Goal: Task Accomplishment & Management: Manage account settings

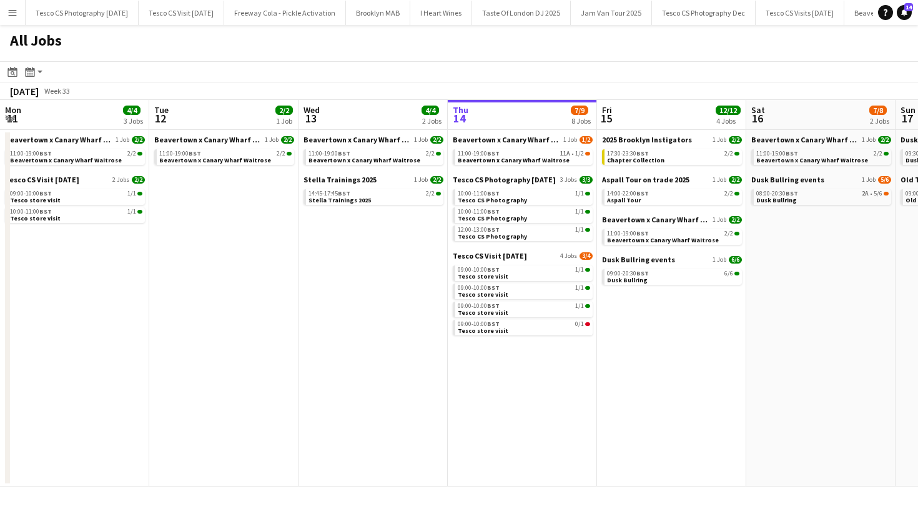
scroll to position [0, 299]
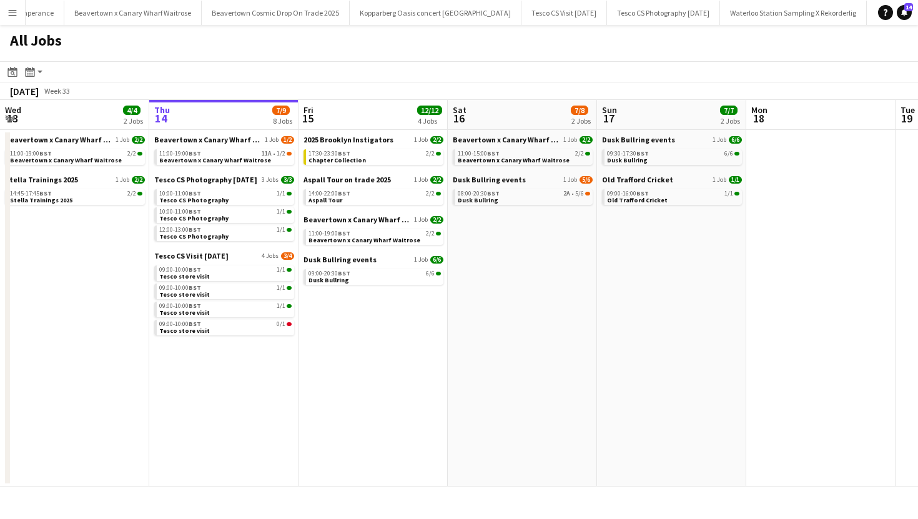
click at [5, 14] on button "Menu" at bounding box center [12, 12] width 25 height 25
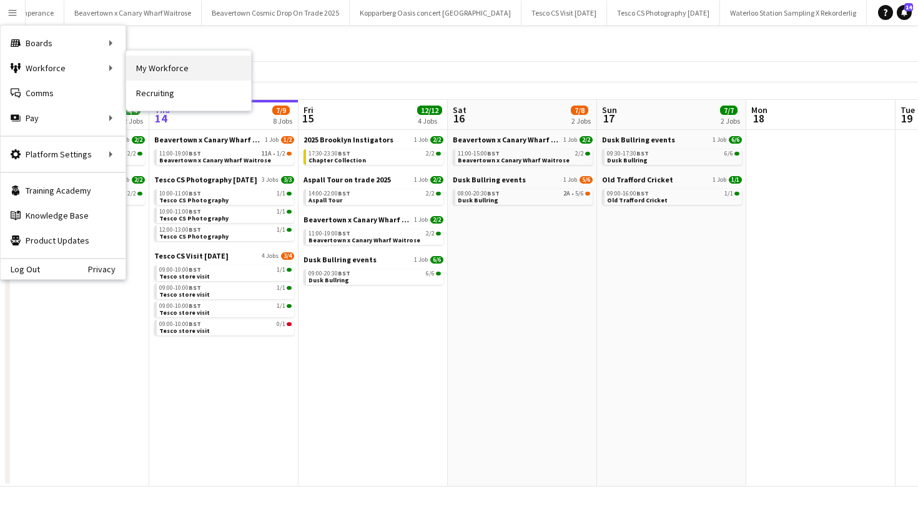
click at [167, 68] on link "My Workforce" at bounding box center [188, 68] width 125 height 25
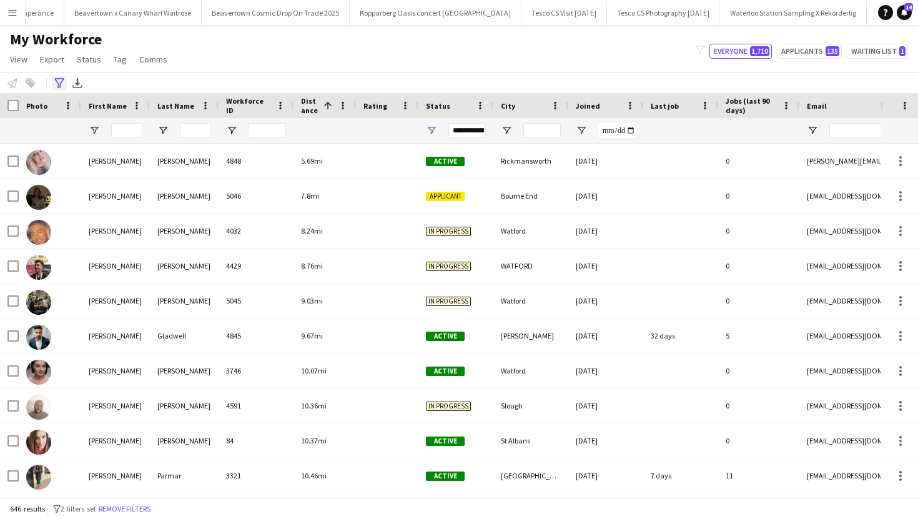
click at [57, 86] on icon "Advanced filters" at bounding box center [59, 83] width 10 height 10
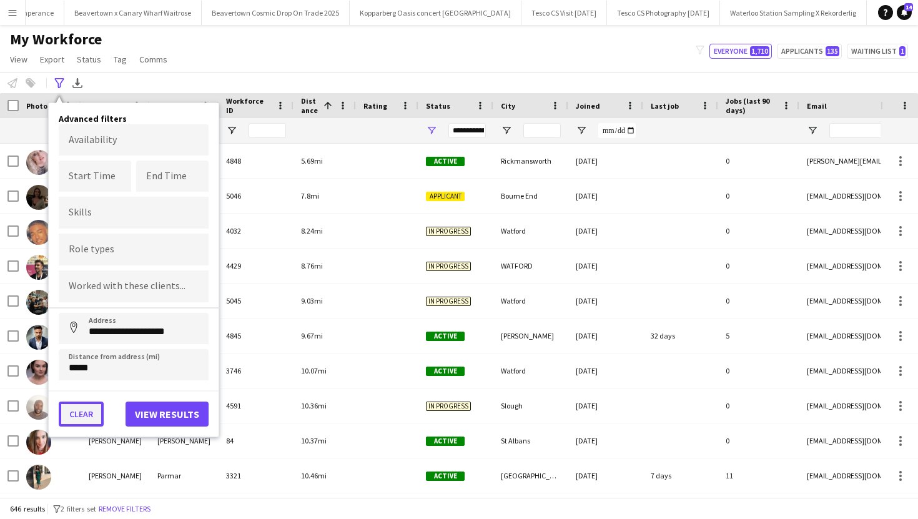
click at [74, 415] on button "Clear" at bounding box center [81, 414] width 45 height 25
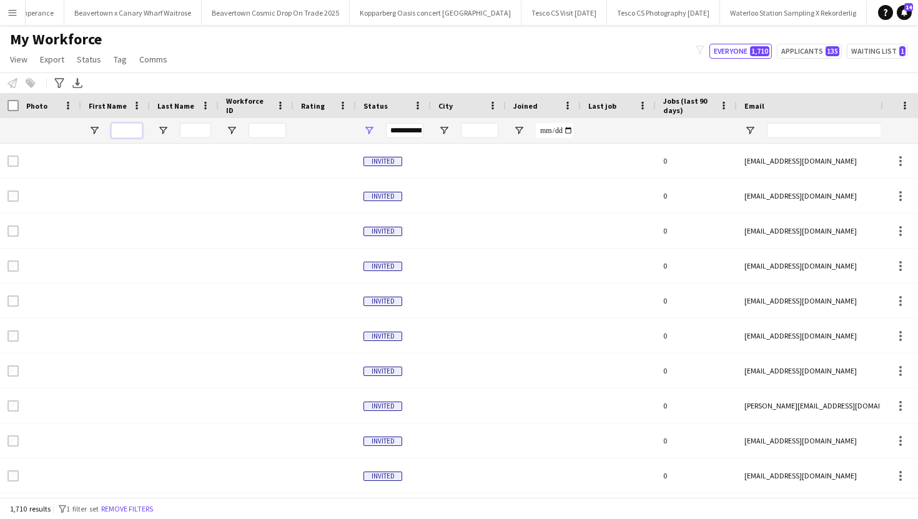
click at [136, 132] on input "First Name Filter Input" at bounding box center [126, 130] width 31 height 15
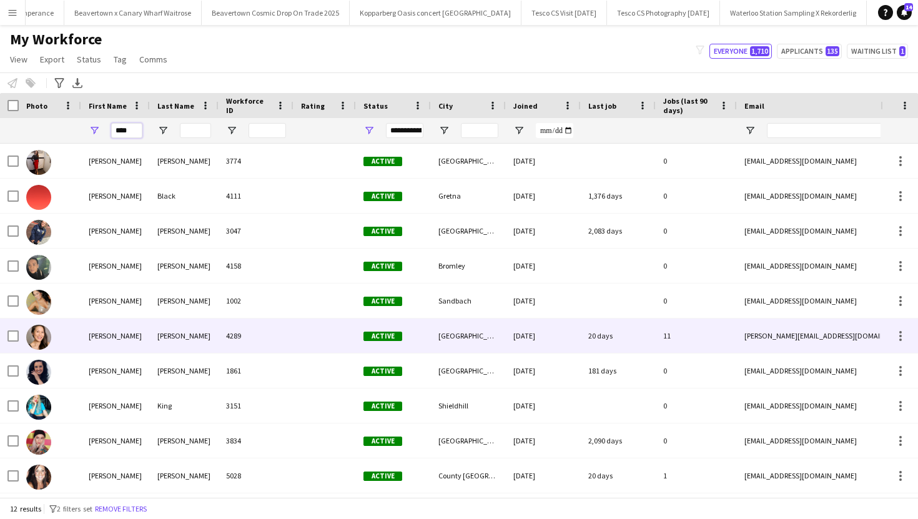
type input "****"
click at [189, 335] on div "[PERSON_NAME]" at bounding box center [184, 336] width 69 height 34
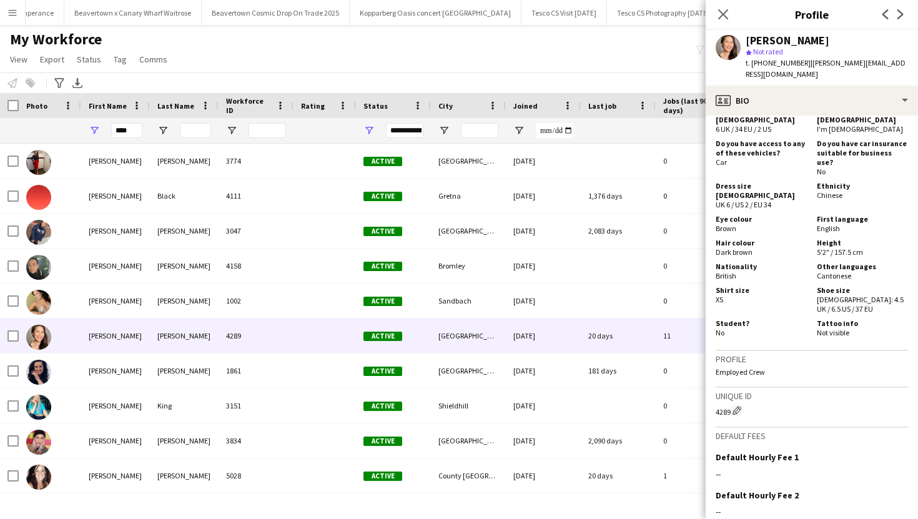
scroll to position [890, 0]
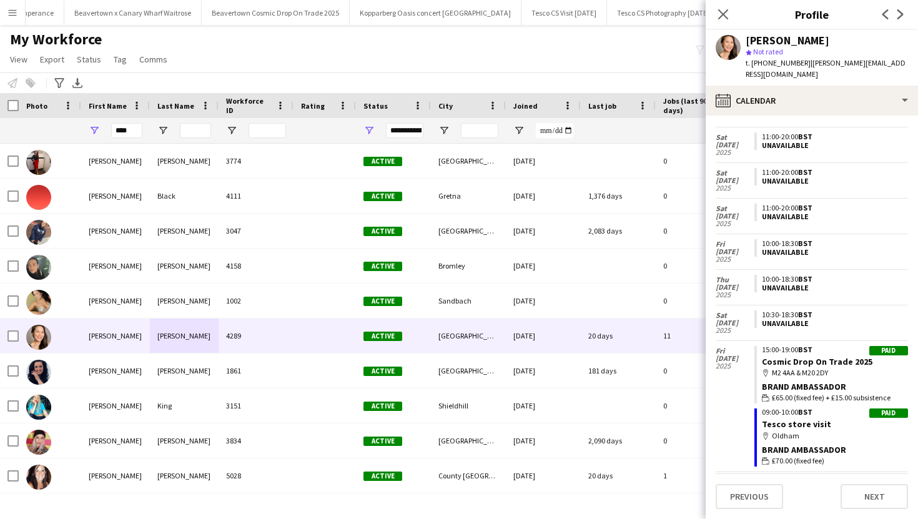
scroll to position [80, 0]
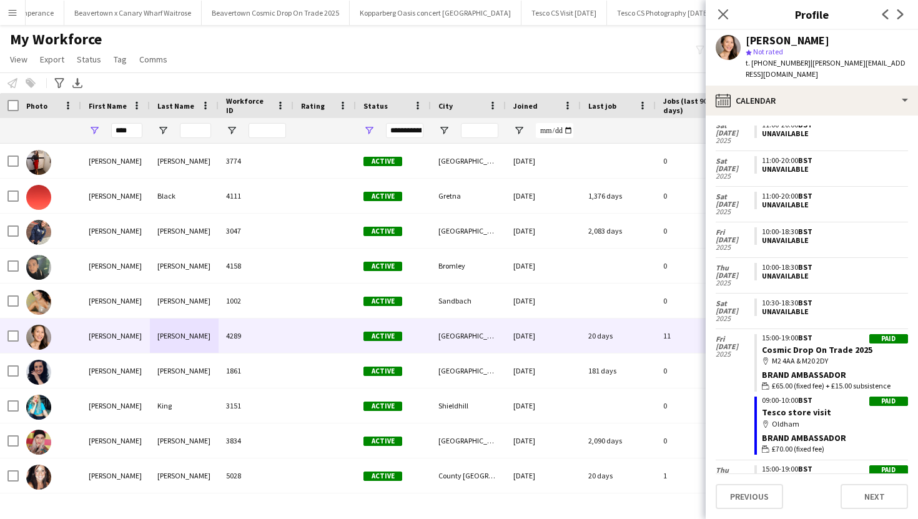
click at [808, 380] on span "£65.00 (fixed fee) + £15.00 subsistence" at bounding box center [831, 385] width 119 height 11
click at [788, 419] on div "map-marker [GEOGRAPHIC_DATA]" at bounding box center [835, 424] width 146 height 11
click at [791, 407] on link "Tesco store visit" at bounding box center [796, 412] width 69 height 11
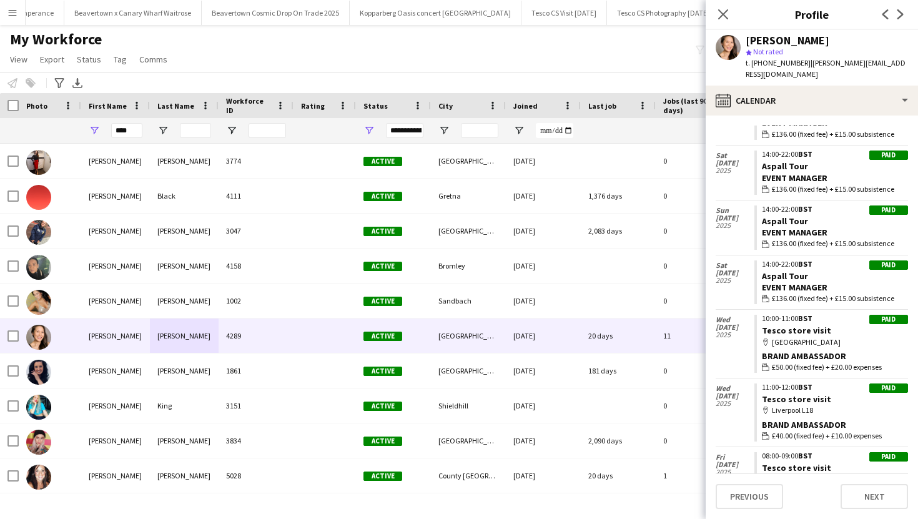
scroll to position [587, 0]
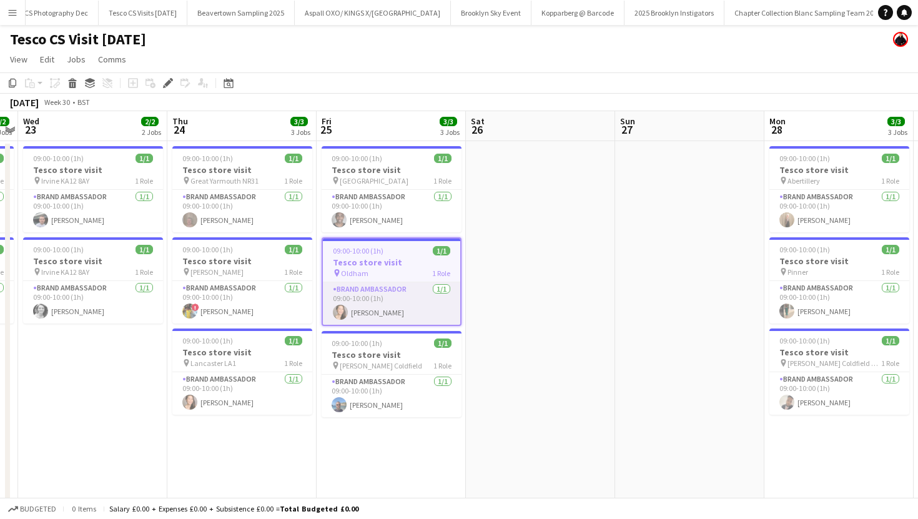
scroll to position [0, 744]
click at [402, 305] on app-card-role "Brand Ambassador 1/1 09:00-10:00 (1h) Lisa Hoang" at bounding box center [391, 303] width 137 height 42
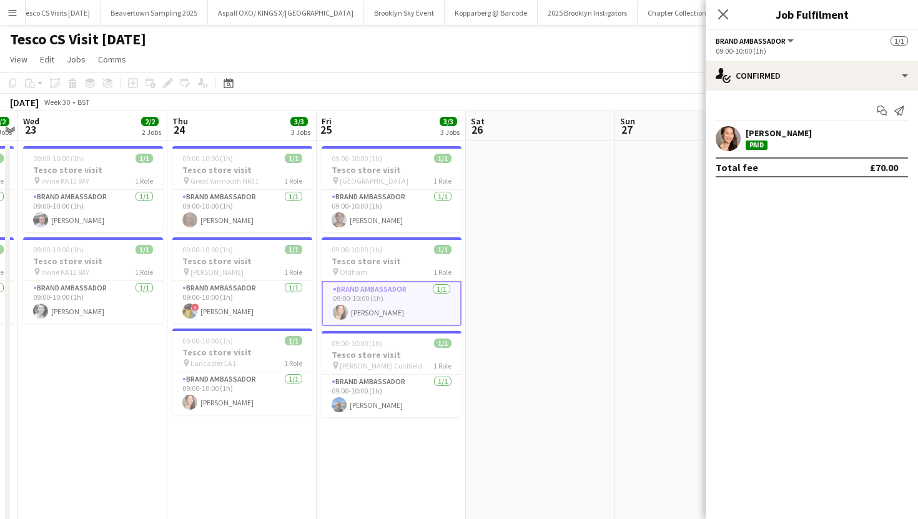
scroll to position [0, 0]
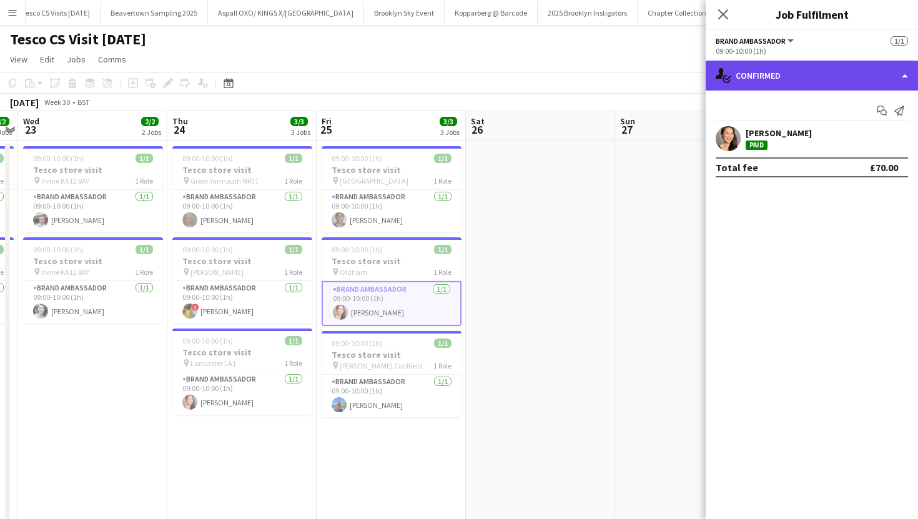
click at [904, 79] on div "single-neutral-actions-check-2 Confirmed" at bounding box center [812, 76] width 212 height 30
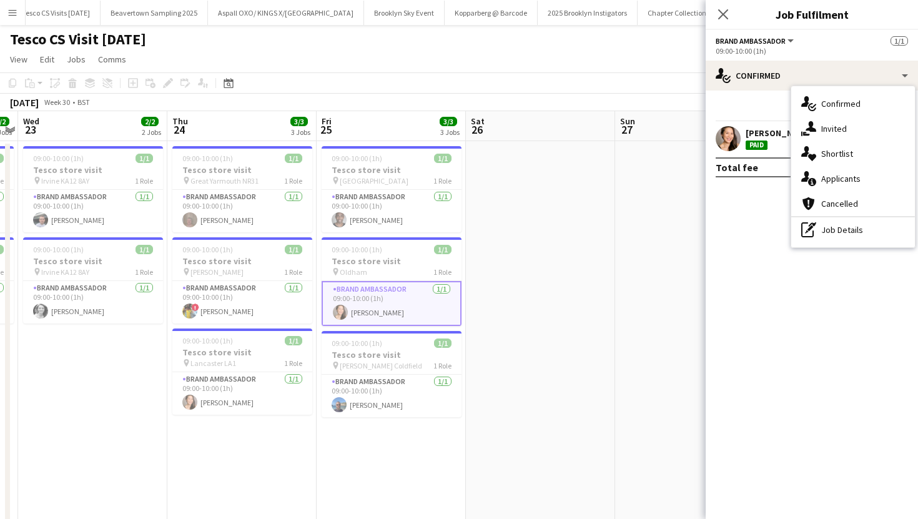
click at [739, 169] on div "Total fee" at bounding box center [737, 167] width 42 height 12
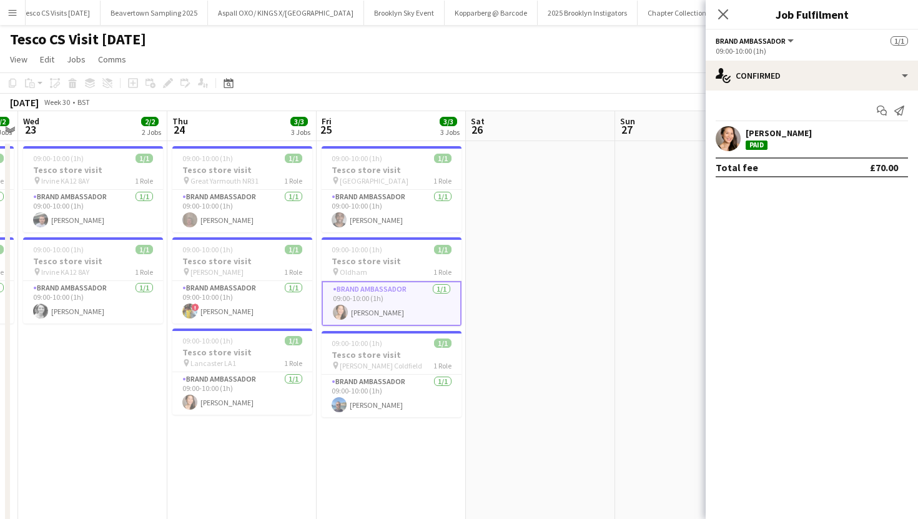
click at [352, 309] on app-card-role "Brand Ambassador 1/1 09:00-10:00 (1h) Lisa Hoang" at bounding box center [392, 303] width 140 height 45
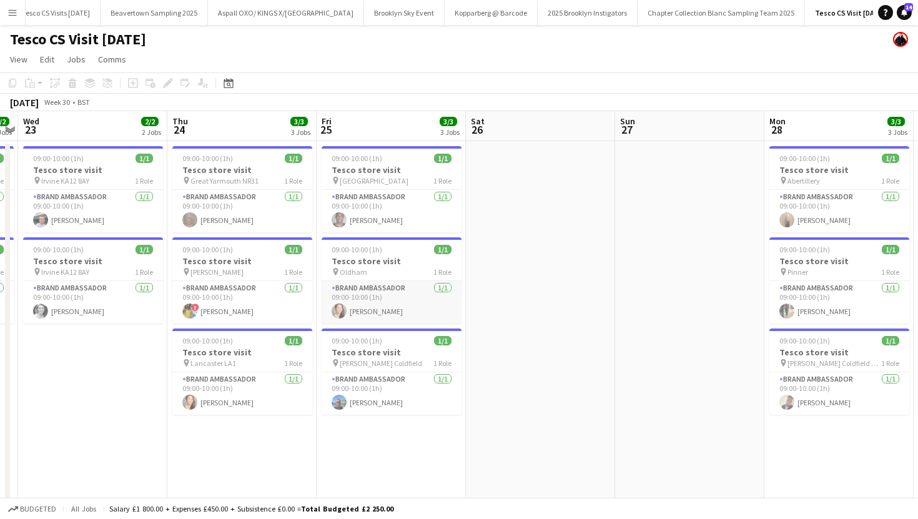
click at [357, 320] on app-card-role "Brand Ambassador 1/1 09:00-10:00 (1h) Lisa Hoang" at bounding box center [392, 302] width 140 height 42
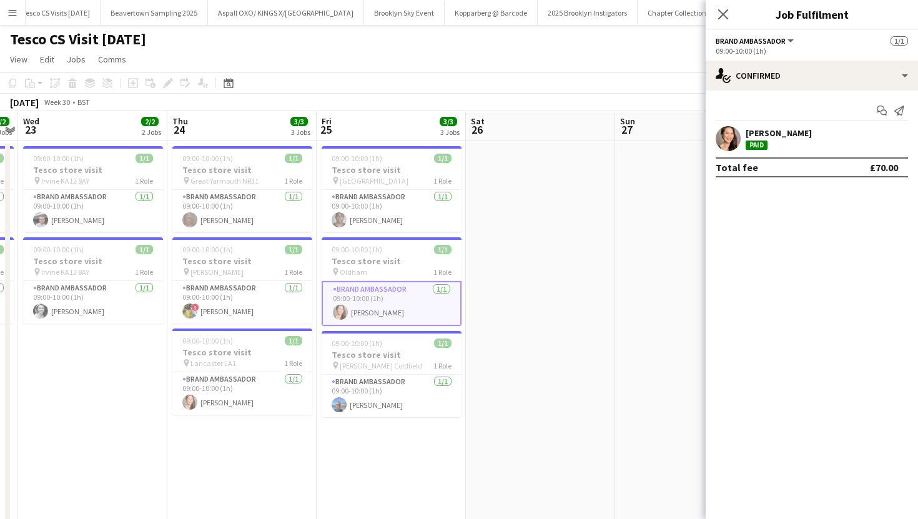
click at [781, 137] on div "[PERSON_NAME]" at bounding box center [779, 132] width 66 height 11
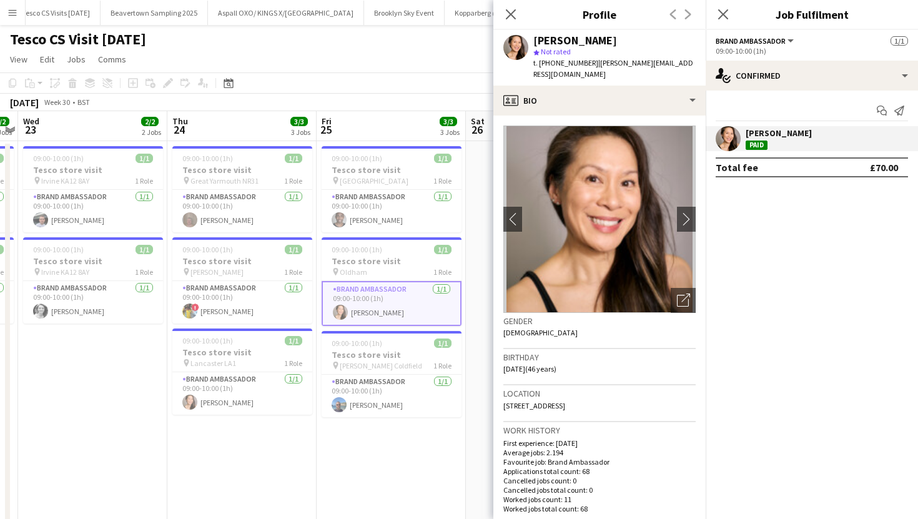
click at [768, 184] on div "Start chat Send notification Lisa Hoang Paid Total fee £70.00" at bounding box center [812, 139] width 212 height 97
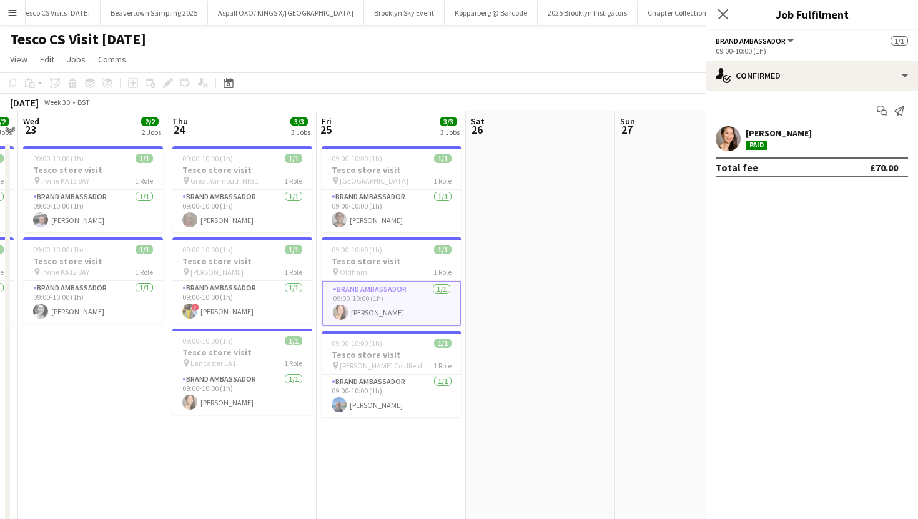
click at [768, 178] on div "Start chat Send notification Lisa Hoang Paid Total fee £70.00" at bounding box center [812, 139] width 212 height 97
click at [733, 144] on app-user-avatar at bounding box center [728, 138] width 25 height 25
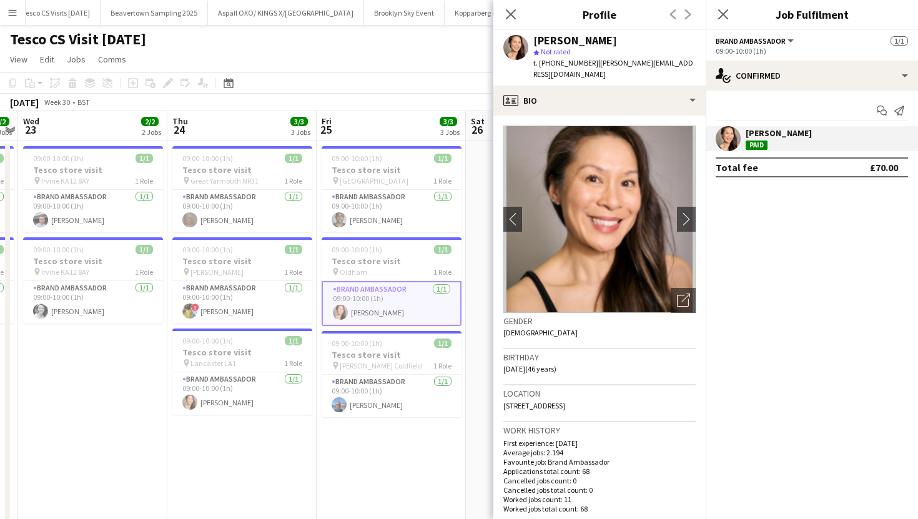
click at [872, 172] on div "£70.00" at bounding box center [884, 167] width 28 height 12
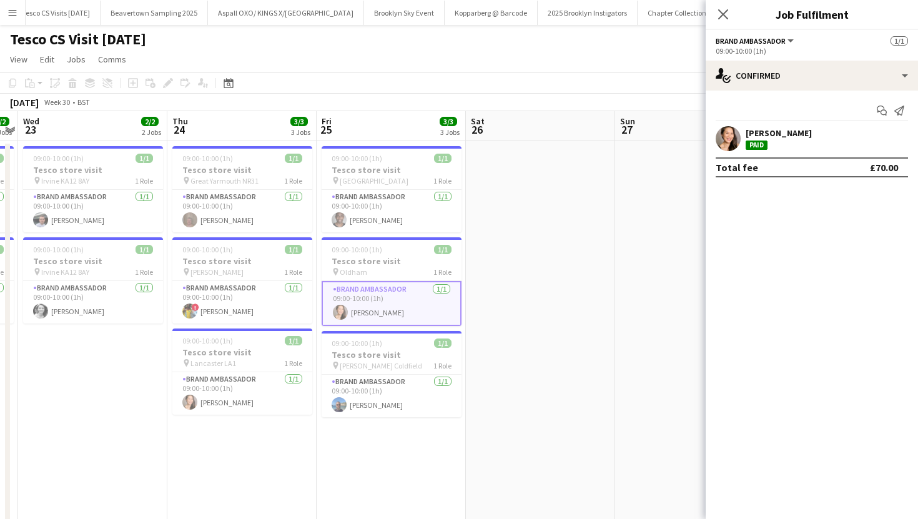
click at [825, 58] on app-options-switcher "Brand Ambassador All roles Brand Ambassador 1/1 09:00-10:00 (1h)" at bounding box center [812, 45] width 212 height 31
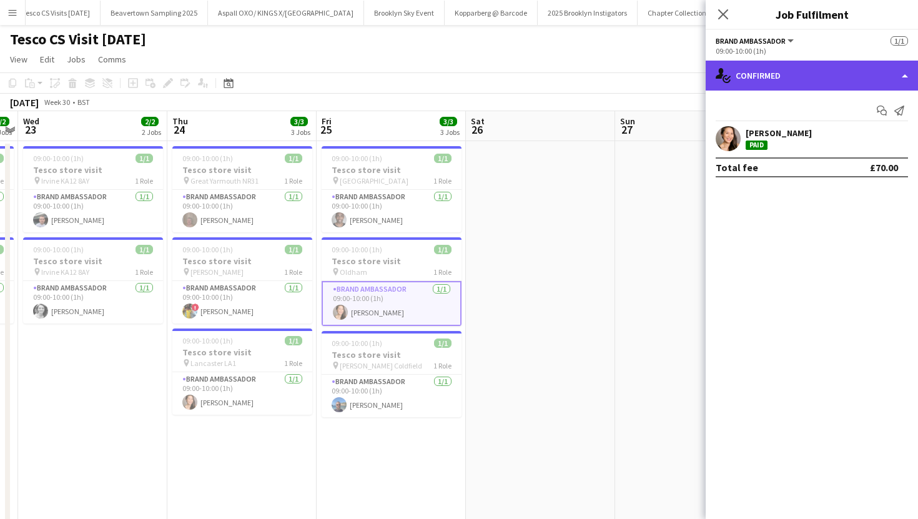
click at [825, 75] on div "single-neutral-actions-check-2 Confirmed" at bounding box center [812, 76] width 212 height 30
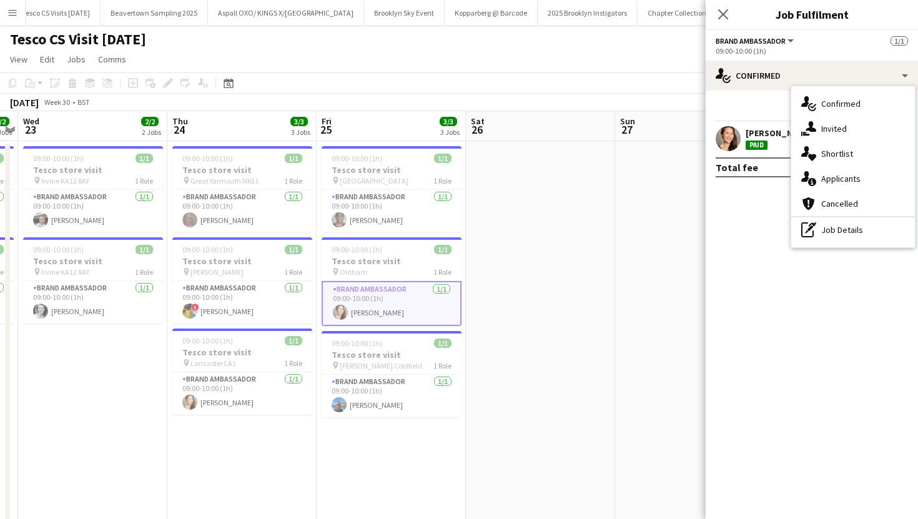
click at [772, 171] on div "Total fee £70.00" at bounding box center [812, 167] width 192 height 20
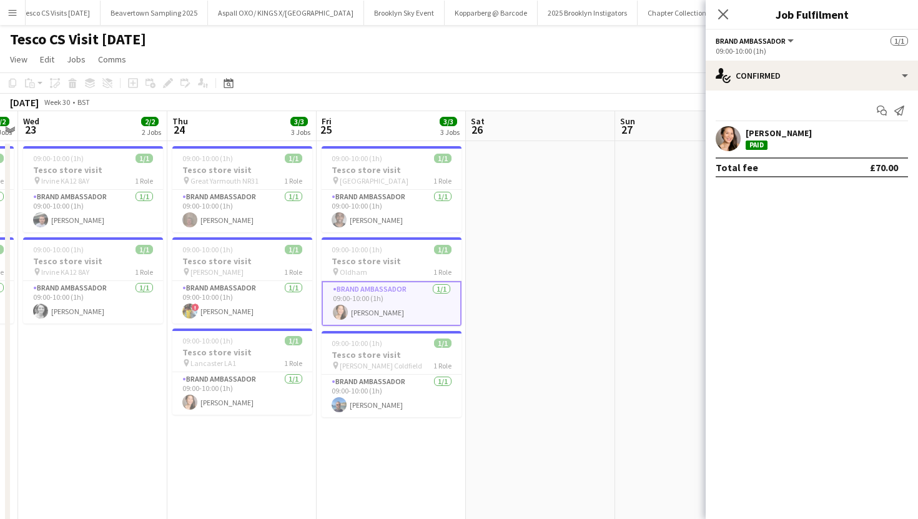
click at [728, 142] on app-user-avatar at bounding box center [728, 138] width 25 height 25
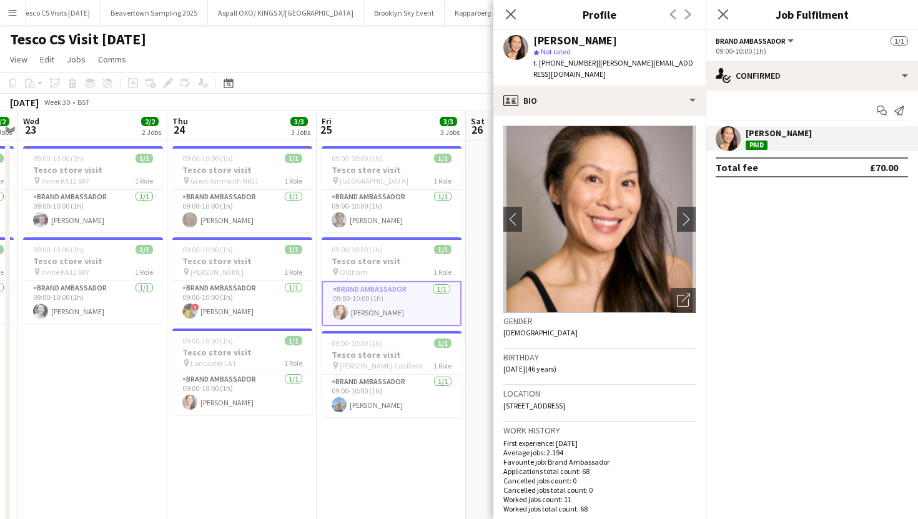
click at [881, 164] on div "£70.00" at bounding box center [884, 167] width 28 height 12
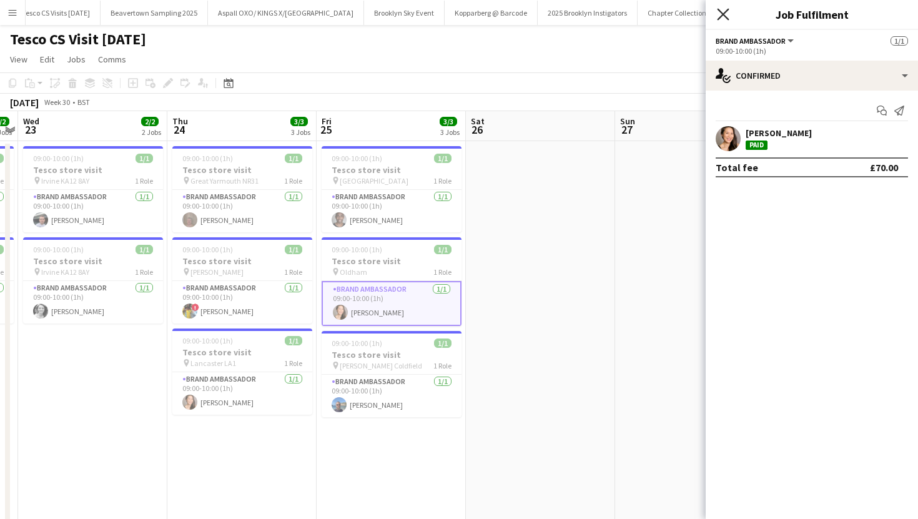
click at [727, 15] on icon "Close pop-in" at bounding box center [723, 14] width 12 height 12
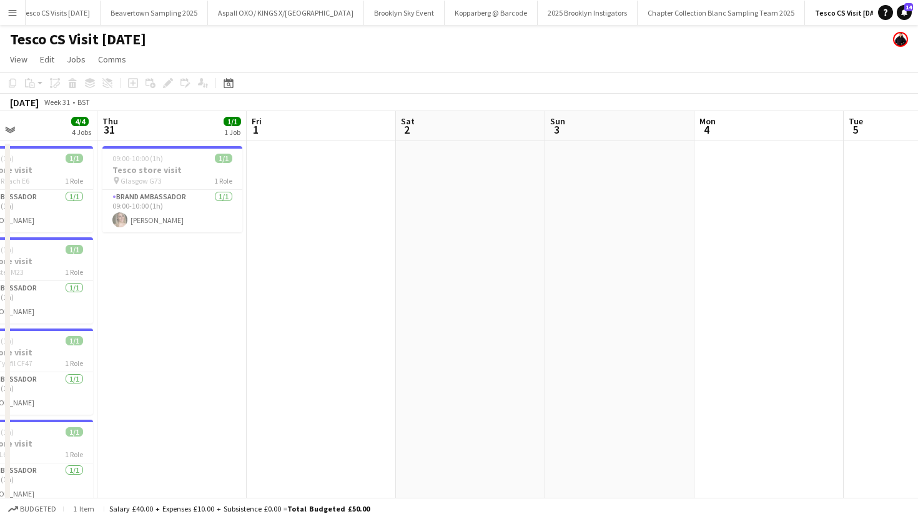
scroll to position [0, 519]
